Goal: Use online tool/utility: Use online tool/utility

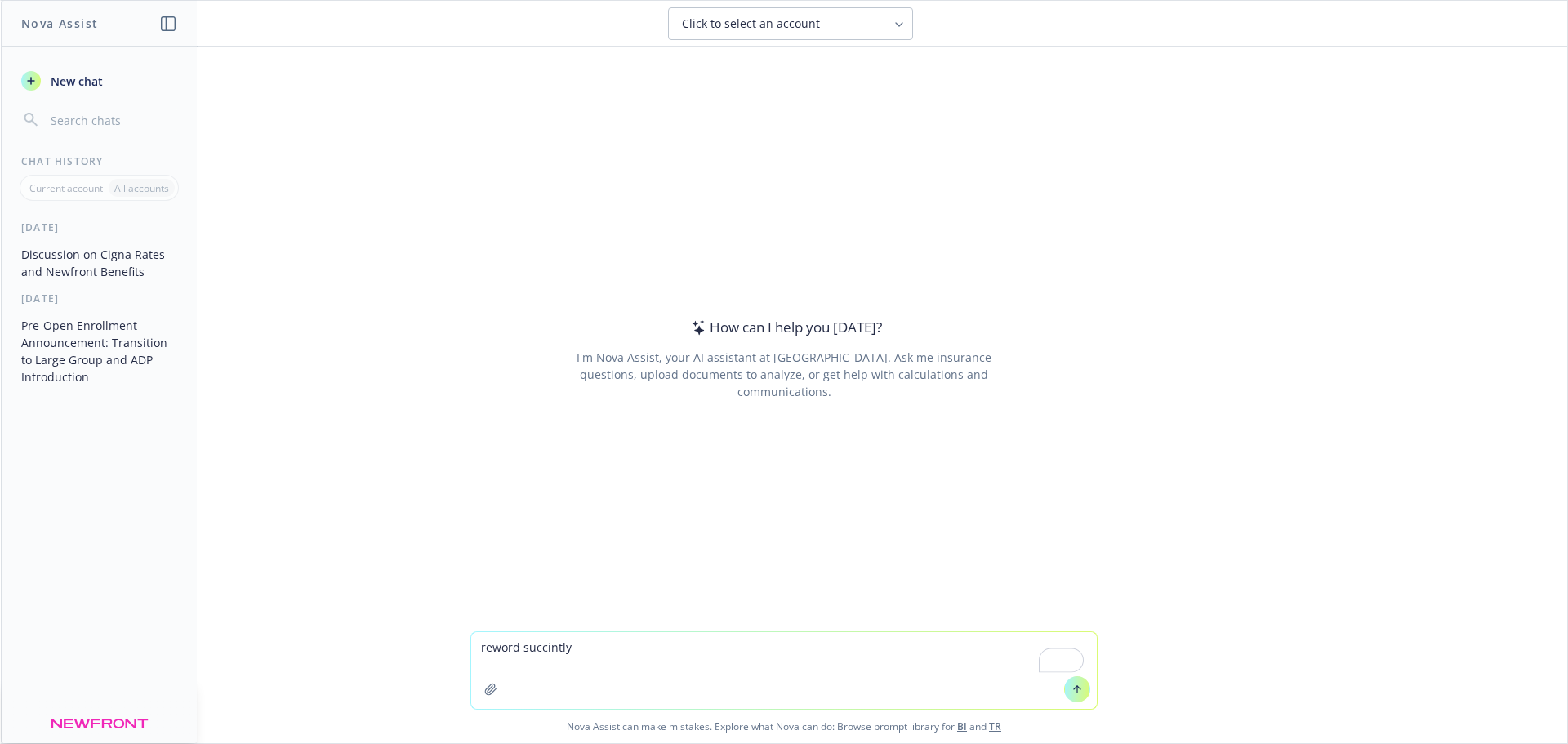
type textarea "reword succintly . I also wanted to note, we can dive into a potential roadmap …"
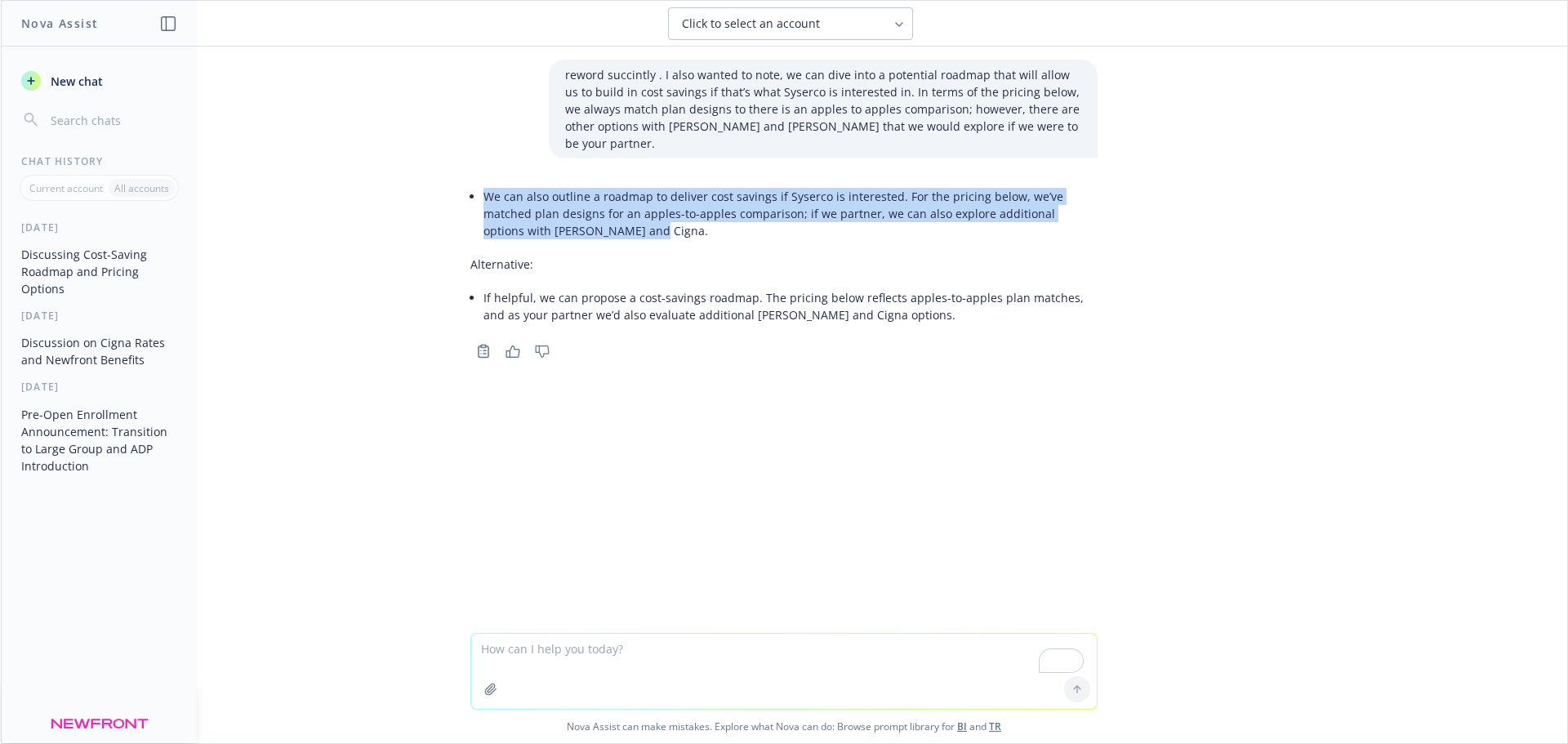
drag, startPoint x: 479, startPoint y: 178, endPoint x: 552, endPoint y: 212, distance: 80.5
click at [552, 212] on li "We can also outline a roadmap to deliver cost savings if Syserco is interested.…" at bounding box center [791, 214] width 615 height 58
copy li "We can also outline a roadmap to deliver cost savings if Syserco is interested.…"
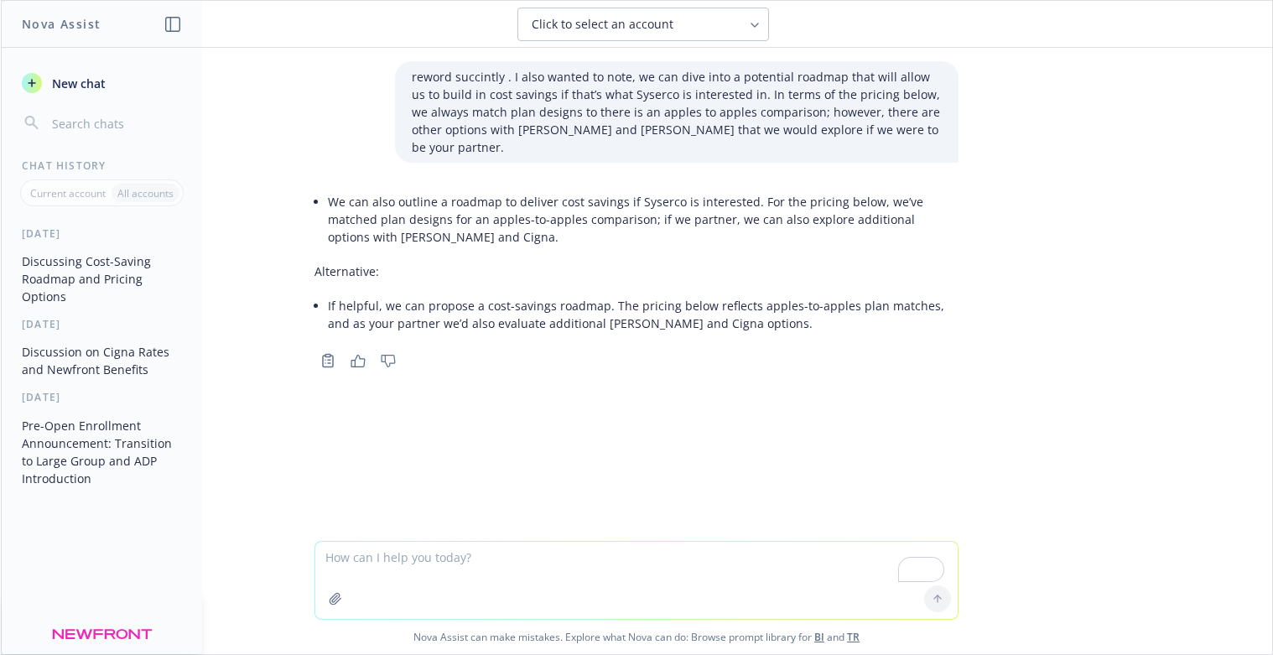
click at [374, 559] on textarea "To enrich screen reader interactions, please activate Accessibility in Grammarl…" at bounding box center [636, 580] width 642 height 77
type textarea "name for total rewards executive presentation"
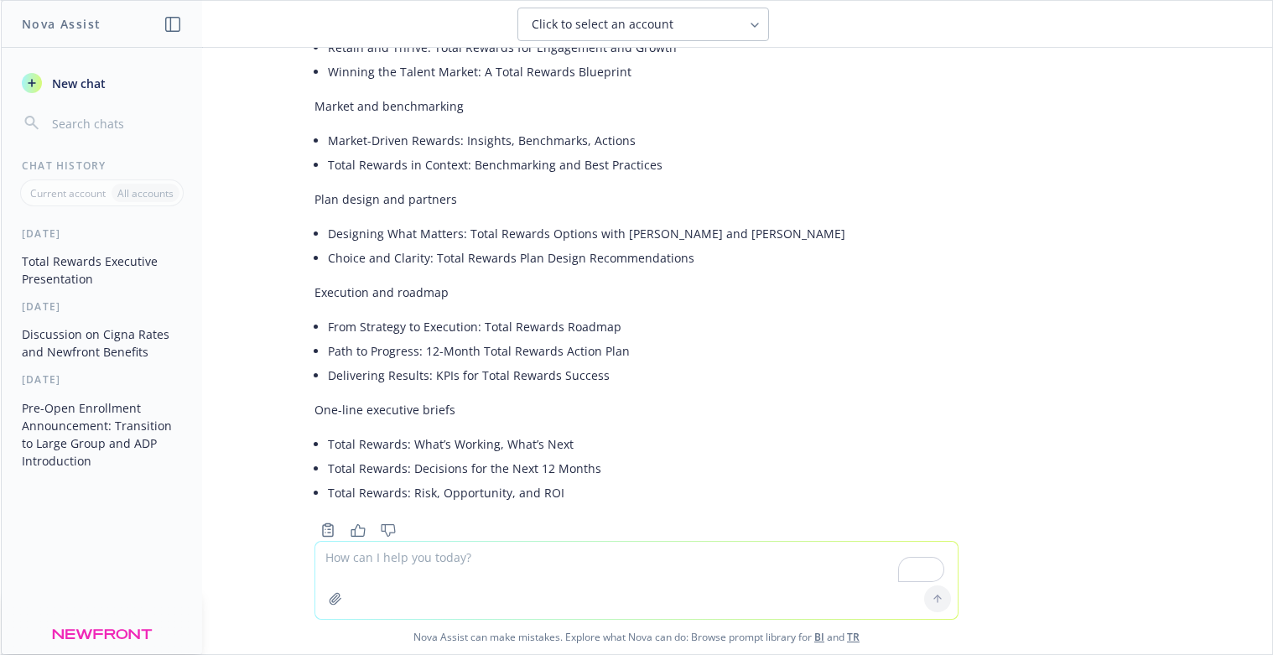
scroll to position [802, 0]
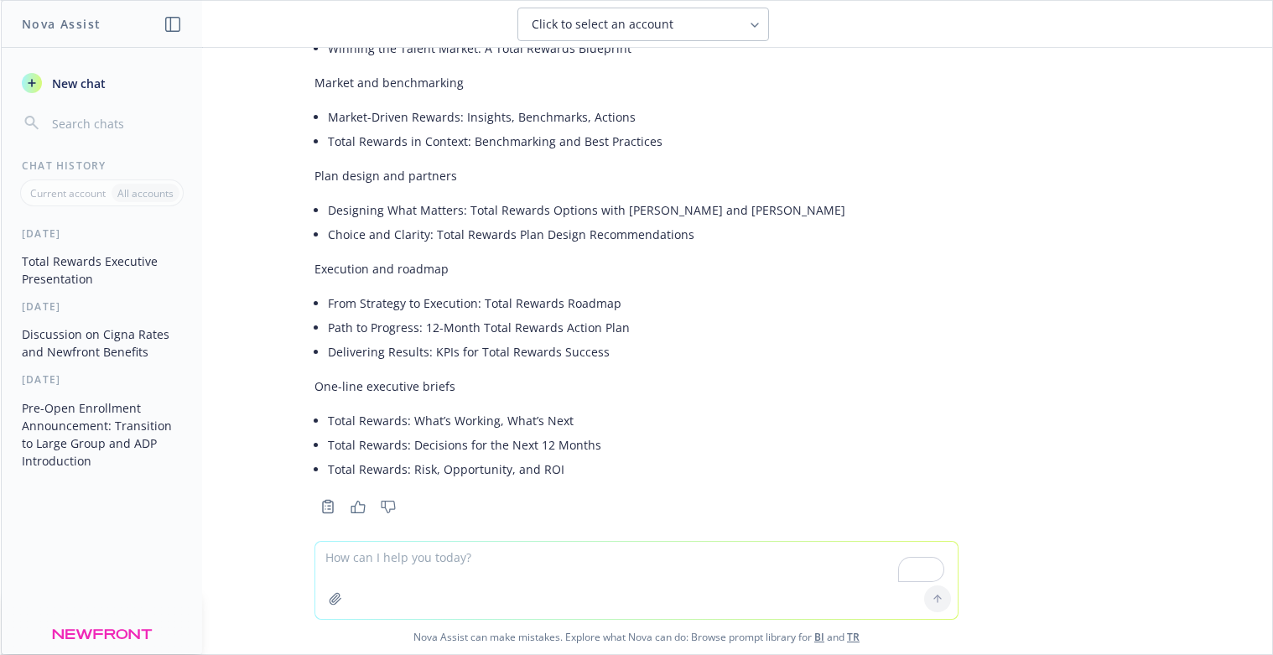
click at [361, 555] on textarea "To enrich screen reader interactions, please activate Accessibility in Grammarl…" at bounding box center [636, 580] width 642 height 77
type textarea "reword"
paste textarea "To enrich screen reader interactions, please activate Accessibility in Grammarl…"
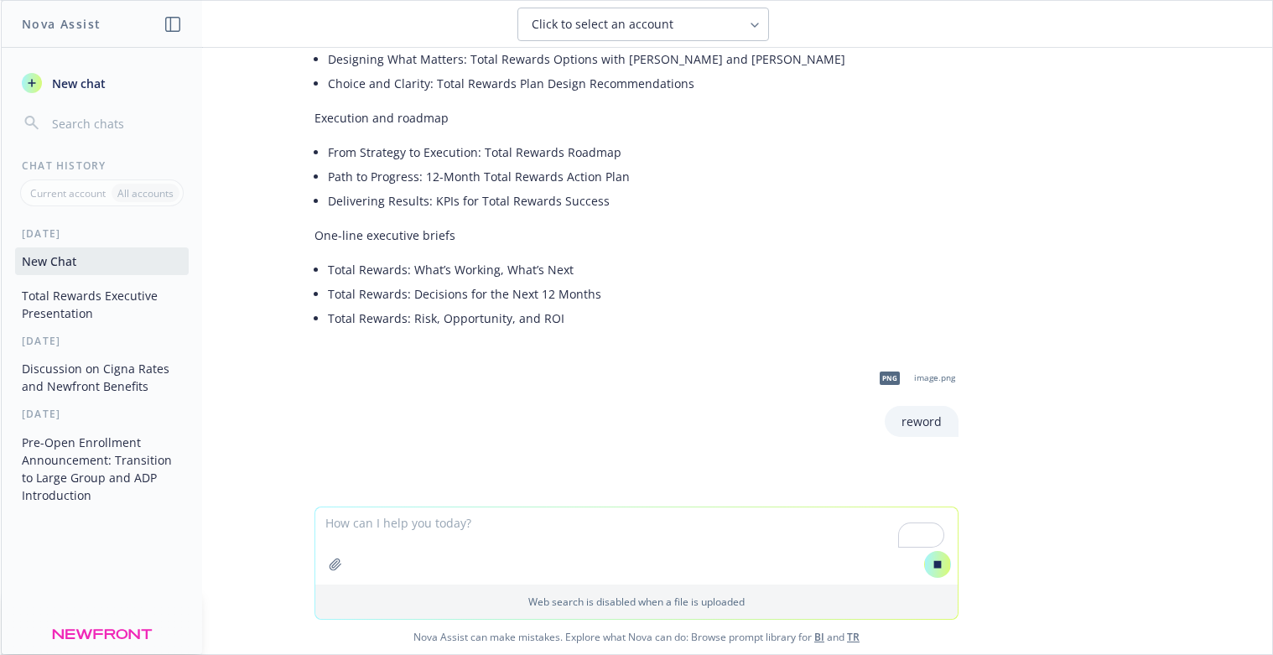
scroll to position [933, 0]
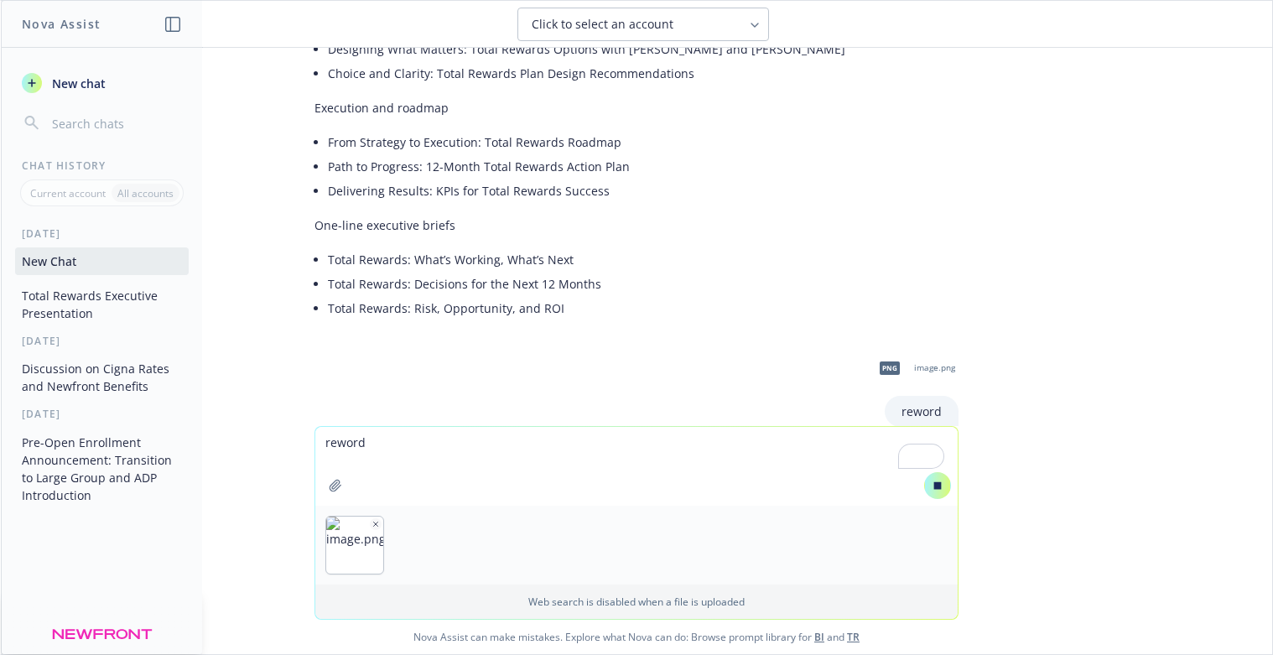
click at [596, 582] on div at bounding box center [636, 545] width 642 height 79
click at [610, 554] on div at bounding box center [636, 545] width 642 height 79
click at [404, 445] on textarea "reword" at bounding box center [636, 466] width 642 height 79
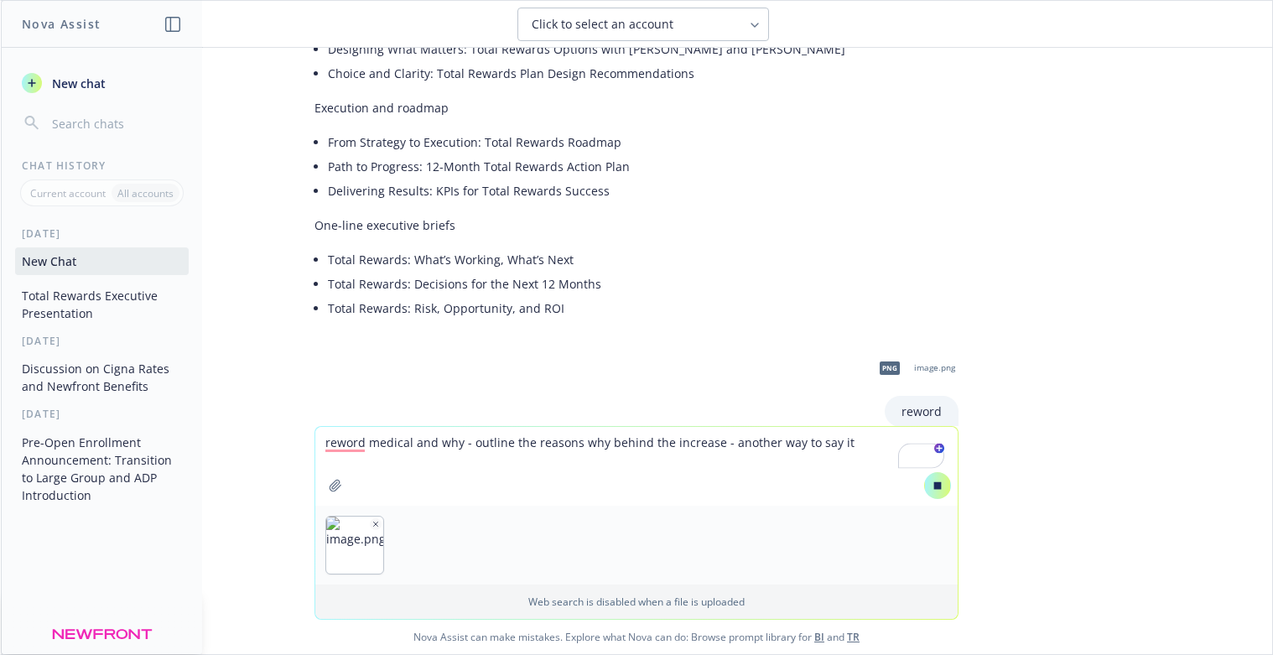
click at [583, 547] on div at bounding box center [636, 545] width 642 height 79
drag, startPoint x: 887, startPoint y: 494, endPoint x: 910, endPoint y: 482, distance: 26.3
click at [887, 492] on textarea "reword medical and why - outline the reasons why behind the increase - another …" at bounding box center [636, 466] width 642 height 79
click at [372, 522] on icon "button" at bounding box center [376, 524] width 8 height 8
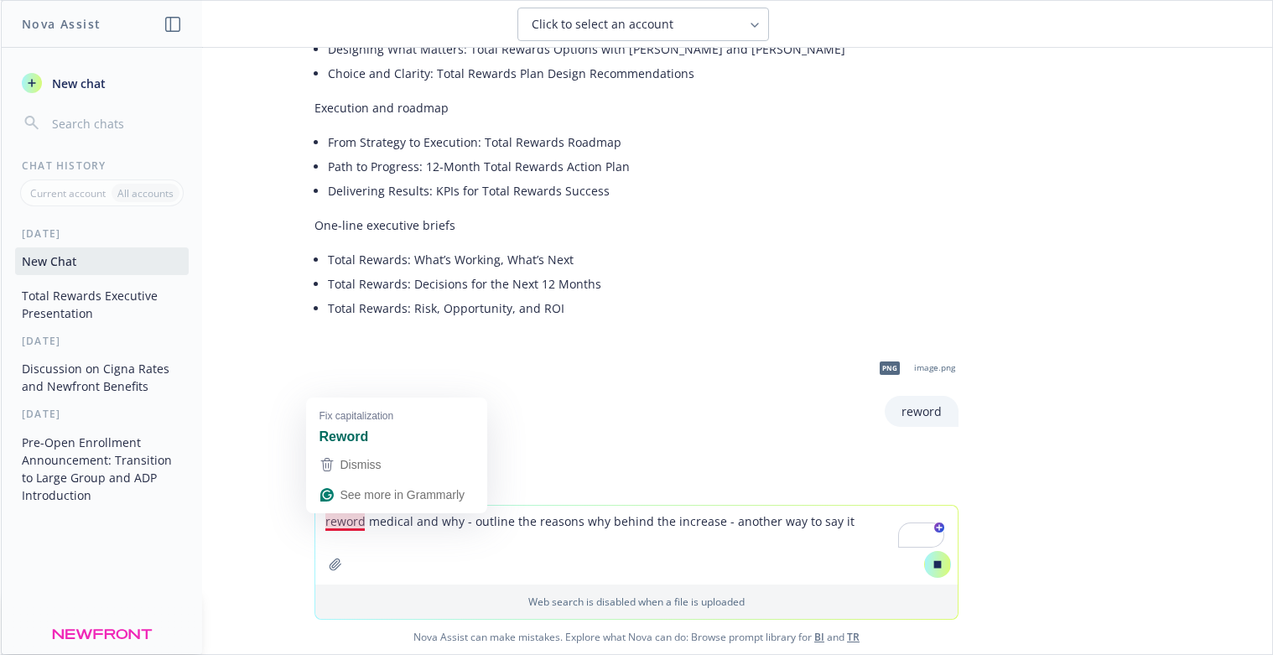
click at [328, 526] on textarea "reword medical and why - outline the reasons why behind the increase - another …" at bounding box center [636, 545] width 642 height 79
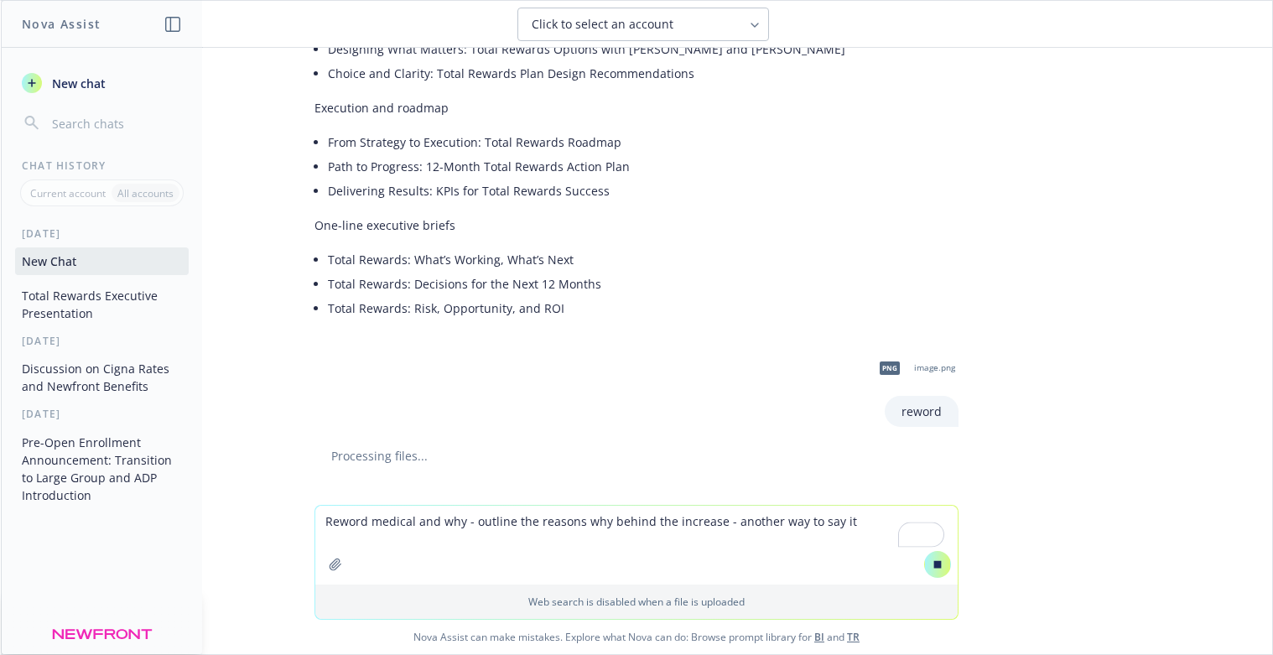
type textarea "Reword medical and why - outline the reasons why behind the increase - another …"
click at [937, 564] on icon at bounding box center [938, 565] width 12 height 12
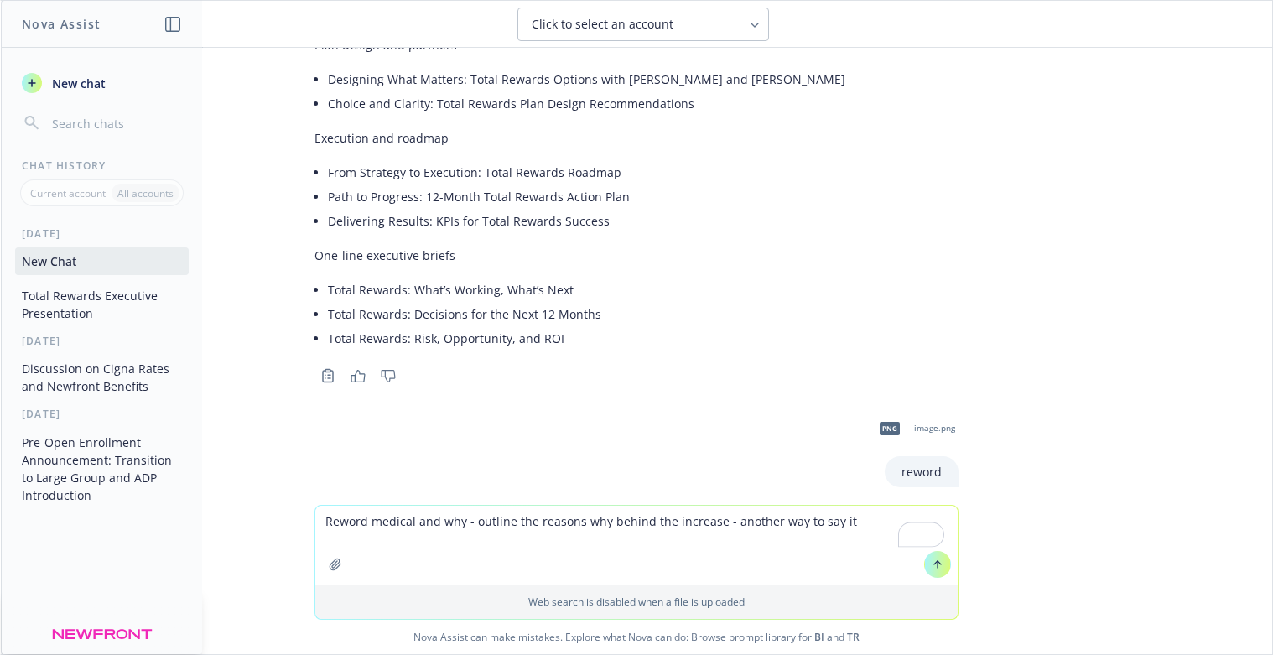
scroll to position [1032, 0]
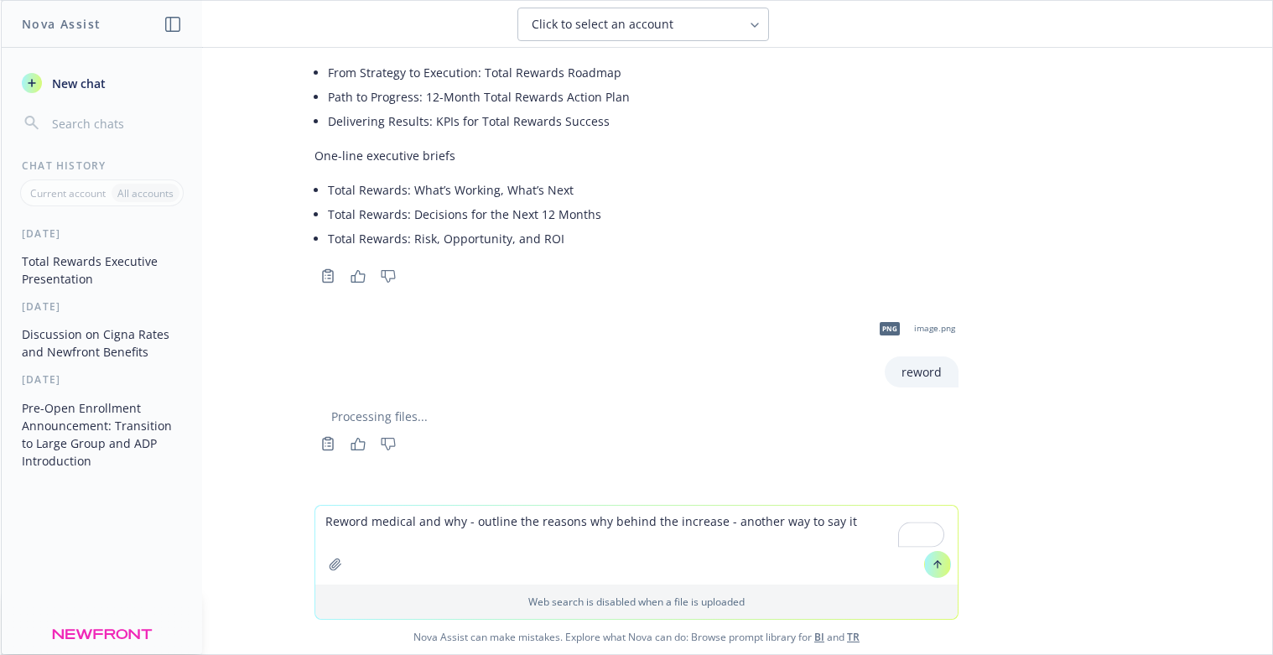
click at [757, 548] on textarea "Reword medical and why - outline the reasons why behind the increase - another …" at bounding box center [636, 545] width 642 height 79
click at [840, 533] on textarea "Reword medical and why - outline the reasons why behind the increase - another …" at bounding box center [636, 545] width 642 height 79
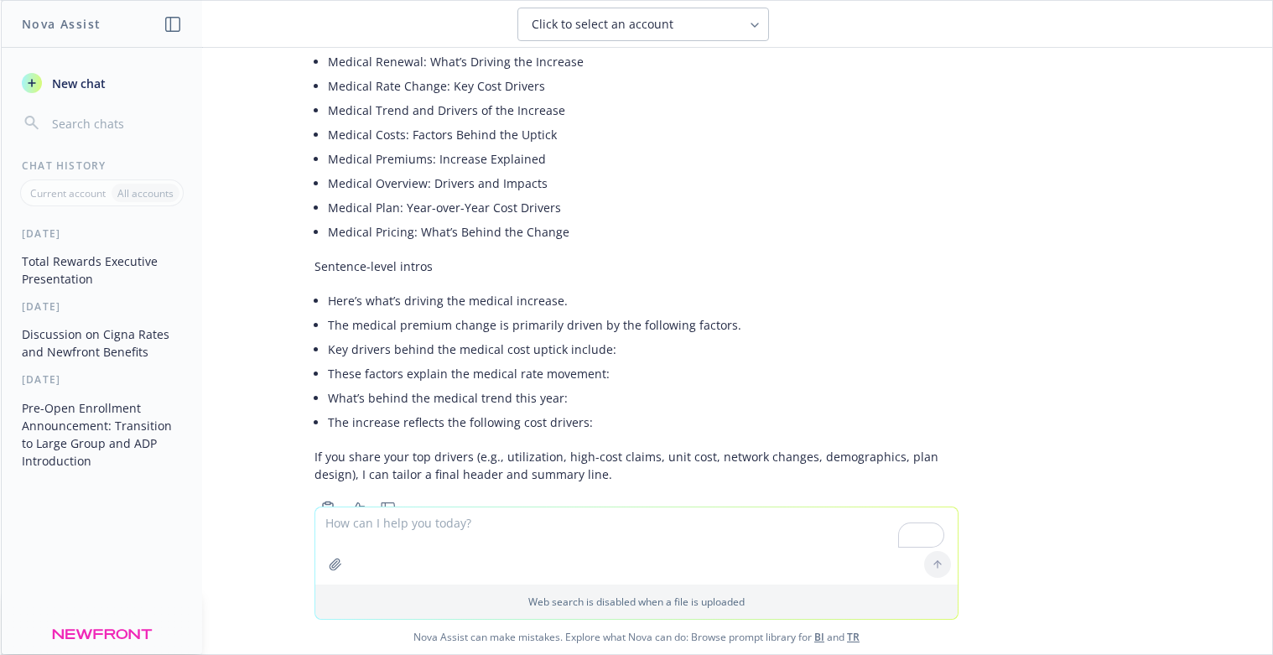
scroll to position [1615, 0]
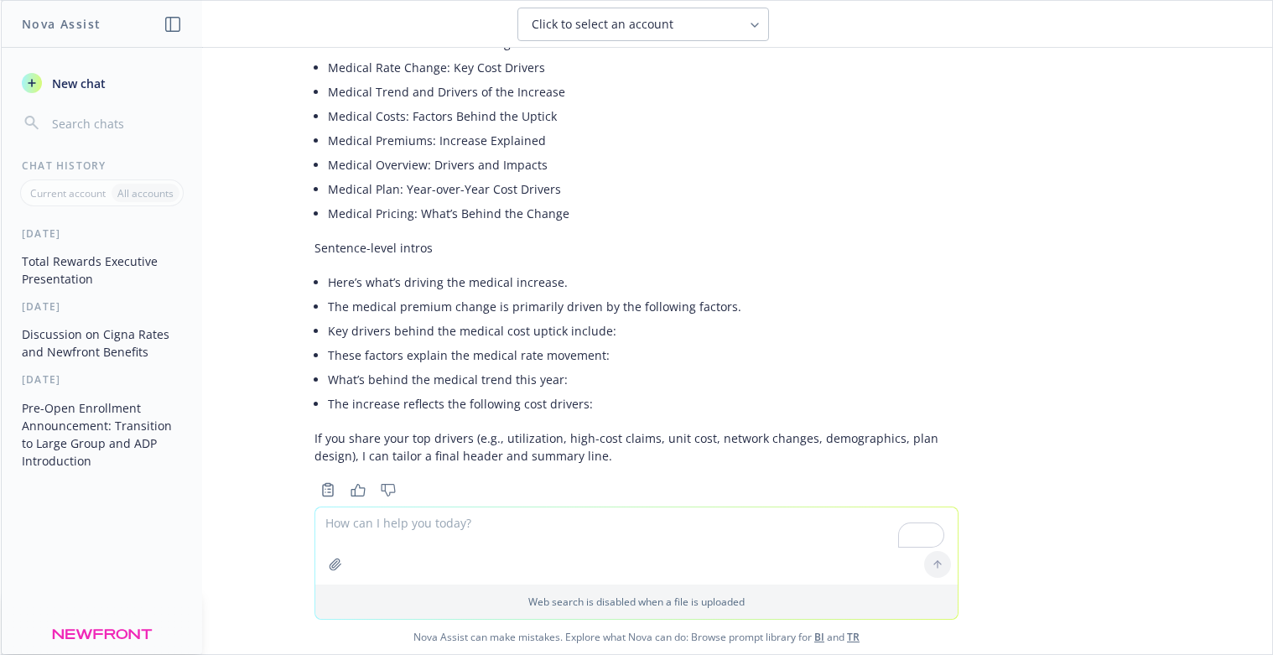
click at [346, 528] on textarea "To enrich screen reader interactions, please activate Accessibility in Grammarl…" at bounding box center [636, 545] width 642 height 77
type textarea "reword"
paste textarea "To enrich screen reader interactions, please activate Accessibility in Grammarl…"
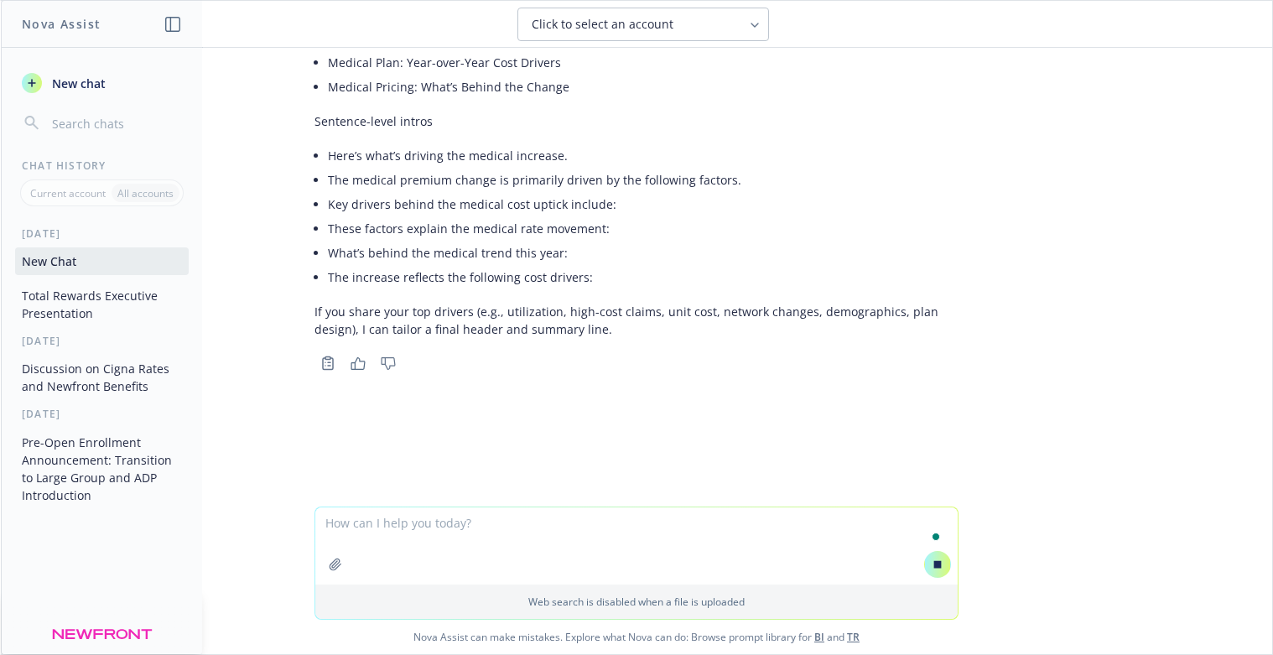
scroll to position [1641, 0]
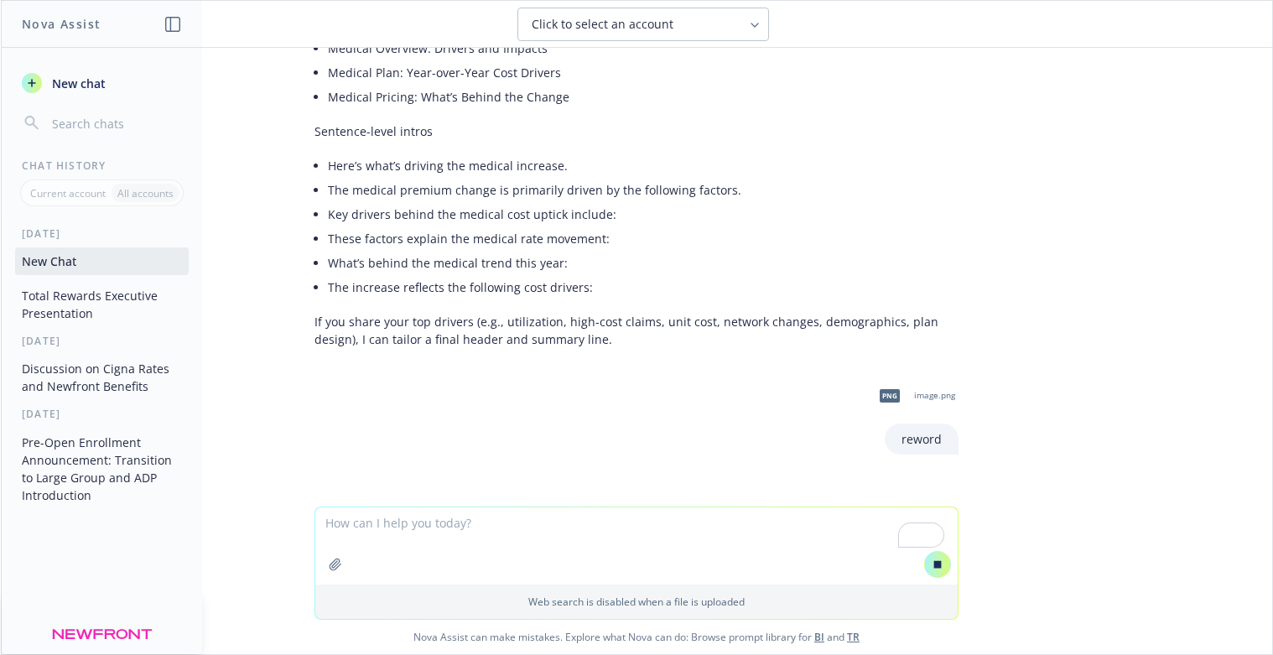
click at [350, 528] on textarea "To enrich screen reader interactions, please activate Accessibility in Grammarl…" at bounding box center [636, 545] width 642 height 77
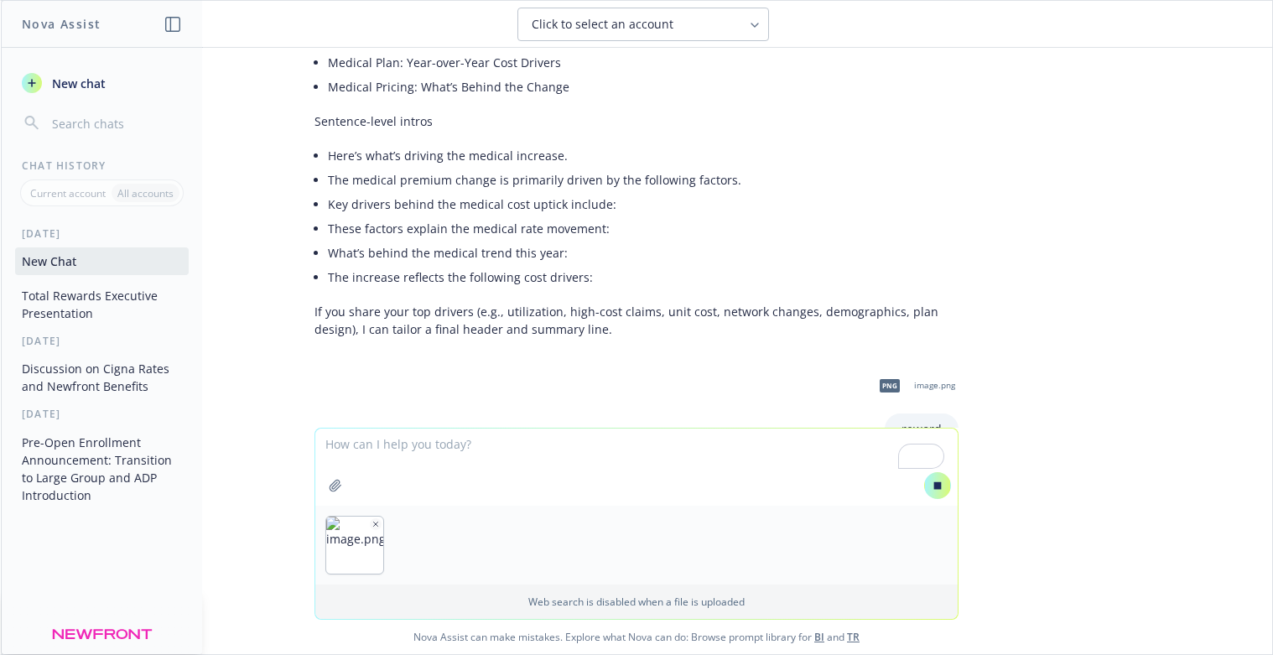
click at [401, 456] on textarea "To enrich screen reader interactions, please activate Accessibility in Grammarl…" at bounding box center [636, 467] width 642 height 77
click at [403, 443] on textarea "To enrich screen reader interactions, please activate Accessibility in Grammarl…" at bounding box center [636, 467] width 642 height 77
